Goal: Ask a question

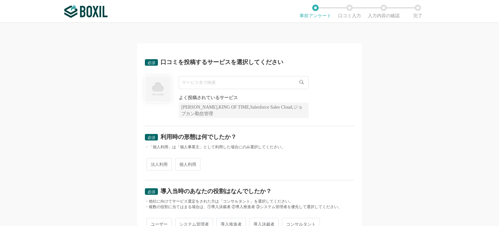
click at [195, 80] on input "text" at bounding box center [244, 82] width 130 height 13
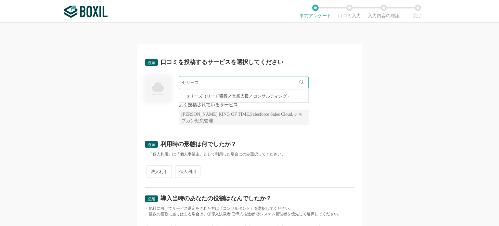
click at [235, 99] on li "セリーズ（リード獲得／営業支援／コンサルティング）" at bounding box center [243, 95] width 129 height 13
type input "セリーズ（リード獲得／営業支援／コンサルティング）"
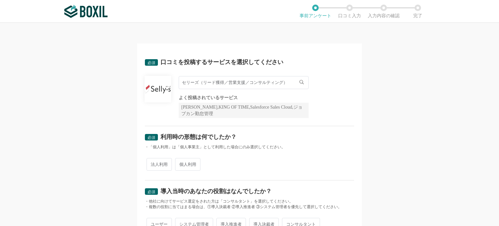
scroll to position [32, 0]
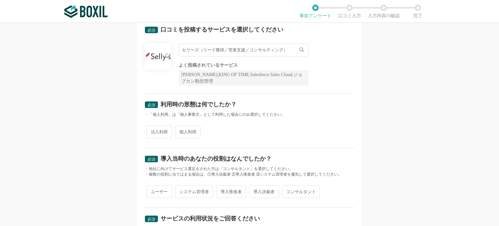
click at [192, 131] on span "個人利用" at bounding box center [187, 131] width 25 height 13
click at [181, 130] on input "個人利用" at bounding box center [179, 128] width 4 height 4
radio input "true"
click at [154, 129] on span "法人利用" at bounding box center [158, 131] width 25 height 13
click at [152, 129] on input "法人利用" at bounding box center [150, 128] width 4 height 4
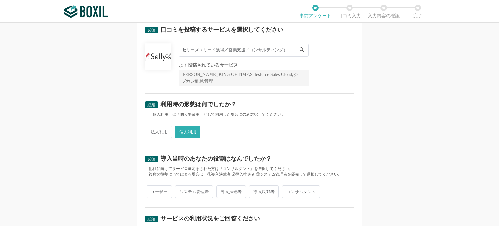
radio input "true"
click at [187, 130] on span "個人利用" at bounding box center [187, 131] width 25 height 13
click at [181, 130] on input "個人利用" at bounding box center [179, 128] width 4 height 4
radio input "true"
click at [150, 129] on span "法人利用" at bounding box center [158, 131] width 25 height 13
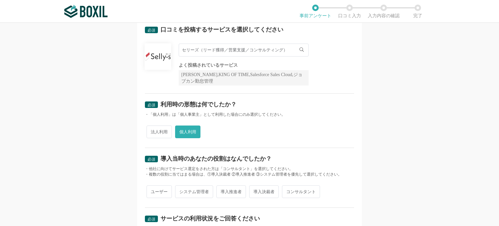
click at [150, 129] on input "法人利用" at bounding box center [150, 128] width 4 height 4
radio input "true"
radio input "false"
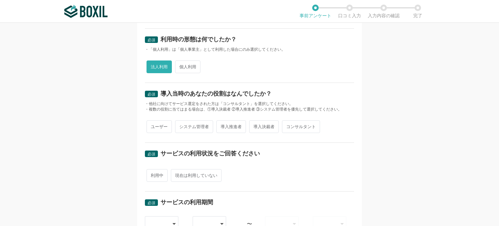
click at [150, 125] on span "ユーザー" at bounding box center [158, 126] width 25 height 13
click at [150, 125] on input "ユーザー" at bounding box center [150, 123] width 4 height 4
radio input "true"
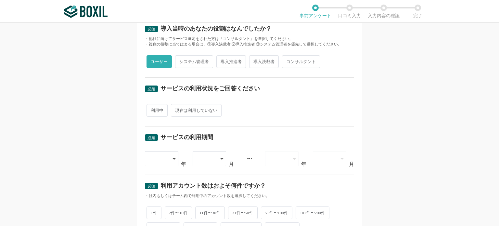
click at [154, 109] on span "利用中" at bounding box center [156, 110] width 21 height 13
click at [152, 109] on input "利用中" at bounding box center [150, 107] width 4 height 4
radio input "true"
click at [173, 156] on icon at bounding box center [174, 158] width 3 height 5
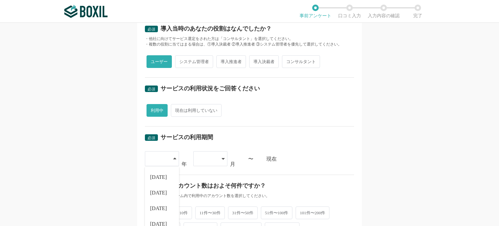
scroll to position [260, 0]
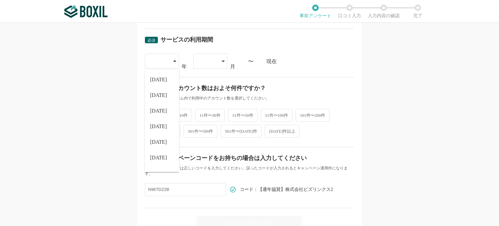
click at [306, 96] on div "・社内もしくはチーム内で利用中のアカウント数を選択してください。" at bounding box center [249, 98] width 209 height 6
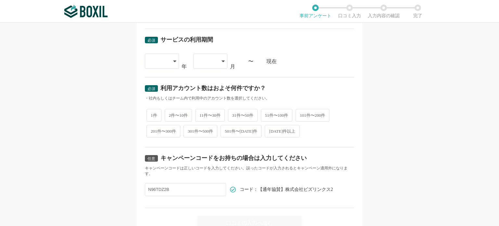
click at [146, 113] on span "1件" at bounding box center [153, 115] width 15 height 13
click at [148, 113] on input "1件" at bounding box center [150, 112] width 4 height 4
radio input "true"
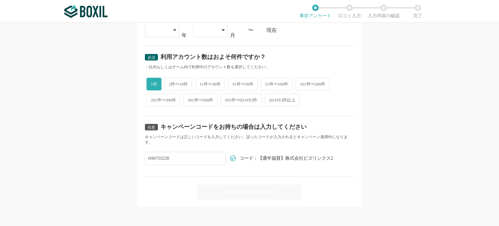
click at [202, 149] on div "任意 キャンペーンコードをお持ちの場合は入力してください キャンペーンコードは正しいコードを入力してください。誤ったコードが入力されるとキャンペーン適用外にな…" at bounding box center [249, 146] width 209 height 61
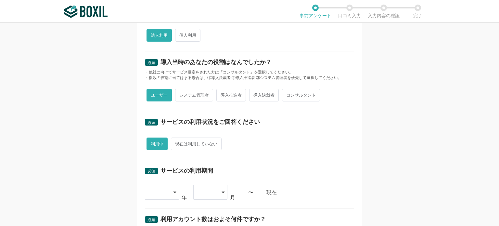
scroll to position [0, 0]
